Goal: Register for event/course

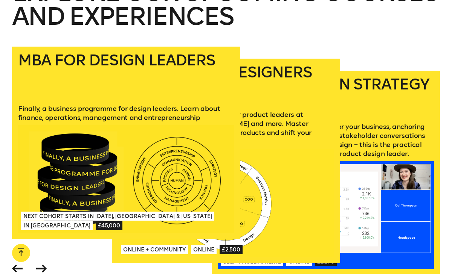
scroll to position [897, 0]
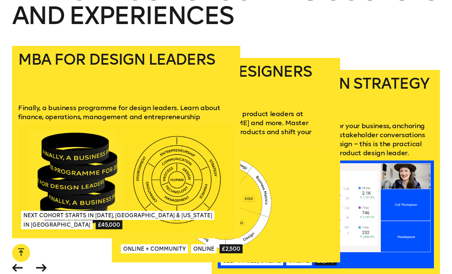
click at [272, 137] on link "Mini-MBA for Designers A practical business course taught by product leaders at…" at bounding box center [226, 160] width 228 height 205
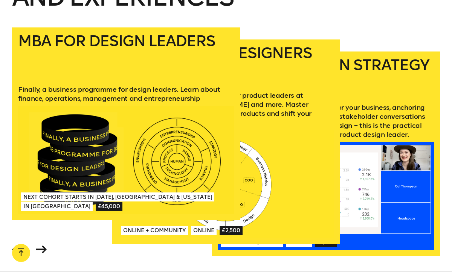
scroll to position [931, 0]
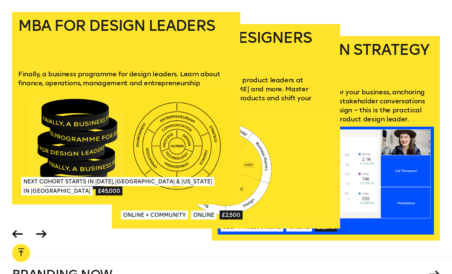
click at [42, 230] on icon at bounding box center [41, 234] width 11 height 8
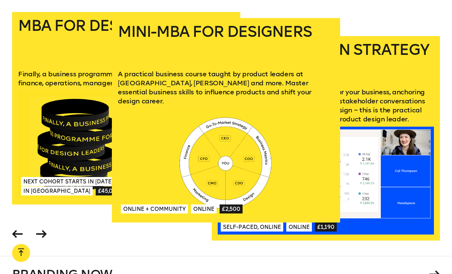
click at [42, 230] on icon at bounding box center [41, 234] width 11 height 8
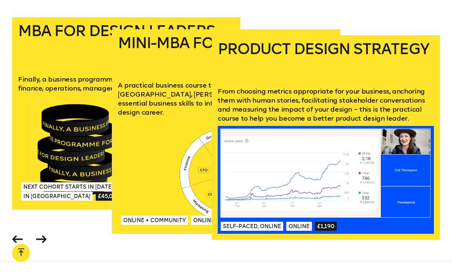
scroll to position [919, 0]
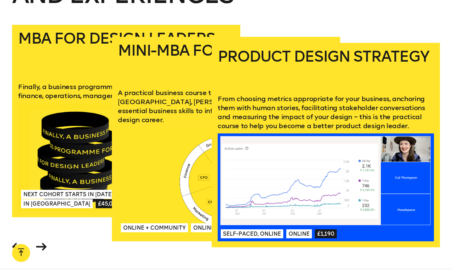
click at [16, 243] on icon at bounding box center [17, 247] width 11 height 8
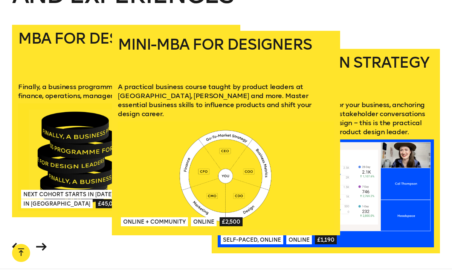
click at [17, 243] on icon at bounding box center [17, 247] width 11 height 8
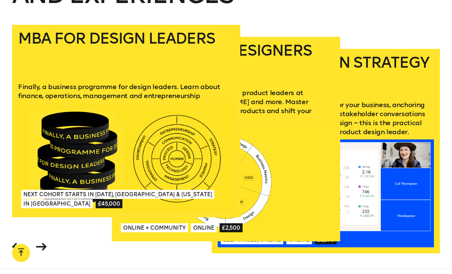
click at [45, 113] on div at bounding box center [126, 158] width 216 height 108
click at [88, 82] on p "Finally, a business programme for design leaders. Learn about finance, operatio…" at bounding box center [126, 91] width 216 height 18
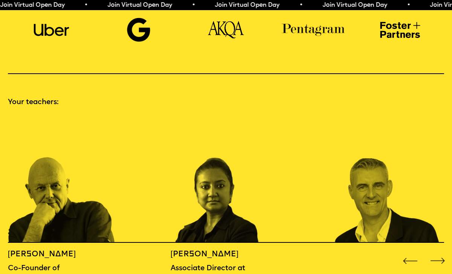
scroll to position [533, 0]
